Goal: Check status

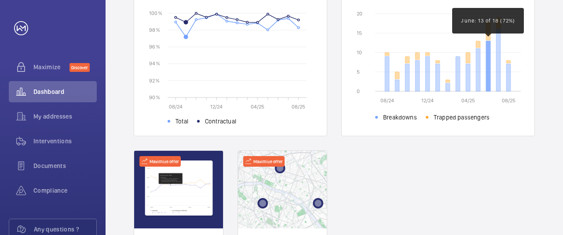
scroll to position [255, 0]
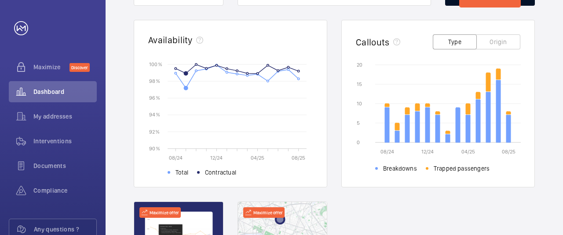
click at [549, 66] on div "Date Address Unit CSV Download Real time data Live units status﻿ 28 units in to…" at bounding box center [335, 85] width 458 height 607
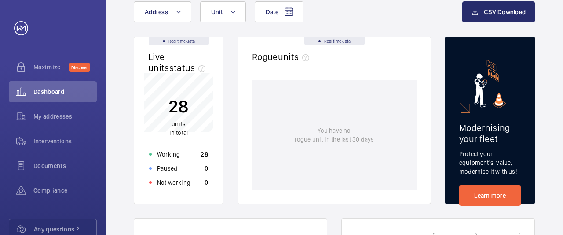
scroll to position [0, 0]
